Goal: Entertainment & Leisure: Browse casually

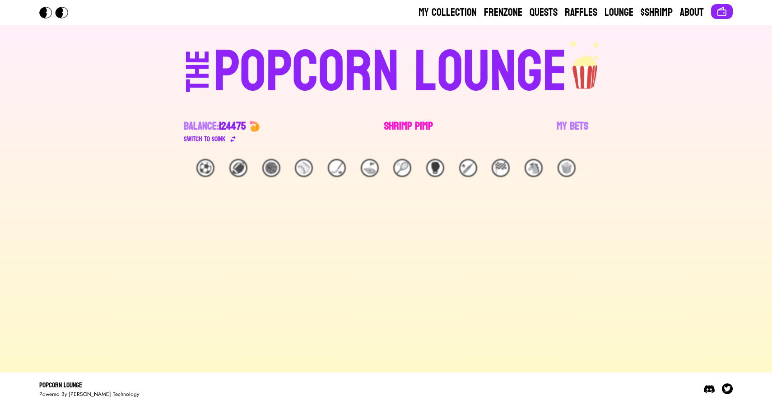
click at [404, 129] on link "Shrimp Pimp" at bounding box center [408, 131] width 49 height 25
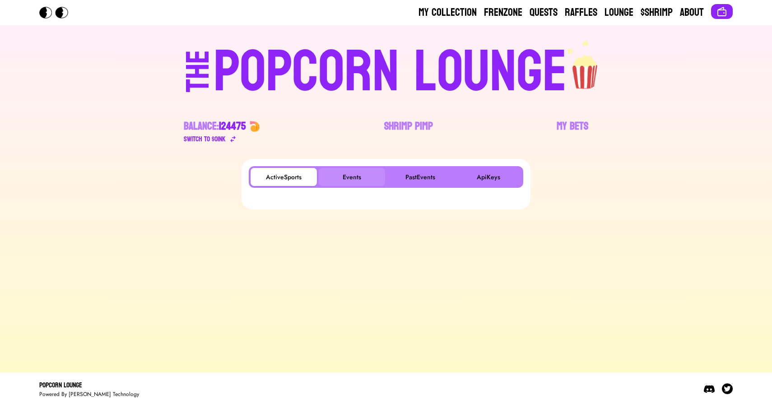
click at [351, 177] on button "Events" at bounding box center [352, 177] width 66 height 18
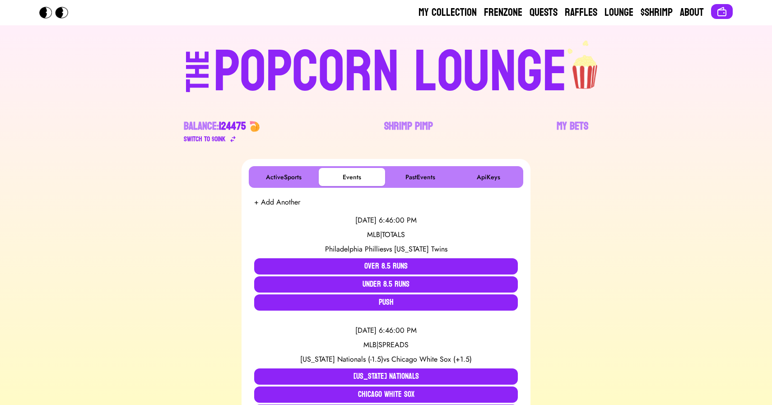
click at [280, 58] on div "POPCORN LOUNGE" at bounding box center [389, 72] width 353 height 58
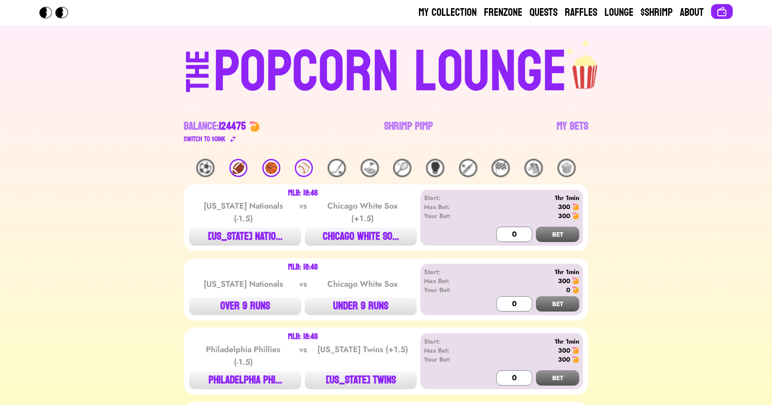
click at [274, 170] on div "🏀" at bounding box center [271, 168] width 18 height 18
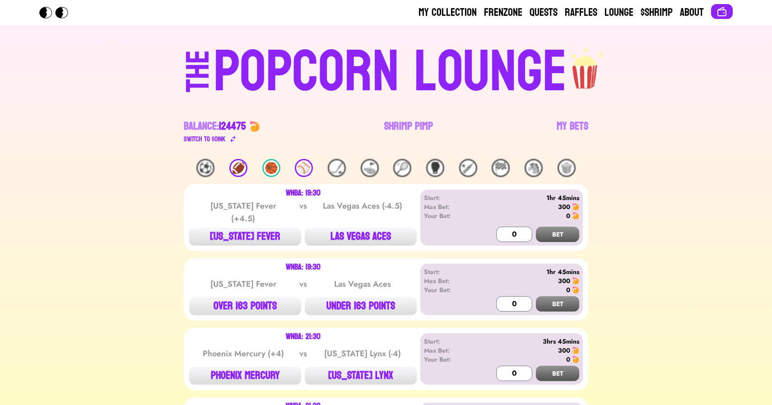
click at [72, 160] on div "⚽️ 🏈 🏀 ⚾️ 🏒 ⛳️ 🎾 🥊 🏏 🏁 🐴 🍿 WNBA: 19:30 [US_STATE] Fever (+4.5) vs Las Vegas Ace…" at bounding box center [386, 309] width 750 height 301
